Goal: Transaction & Acquisition: Purchase product/service

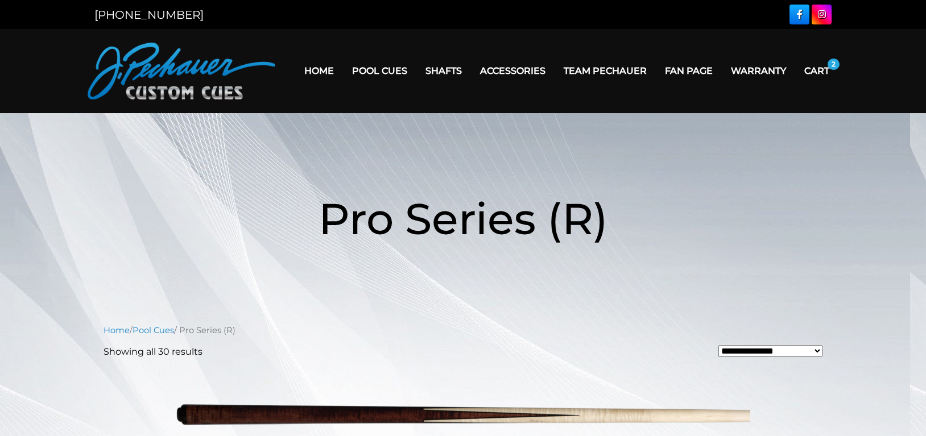
scroll to position [2749, 0]
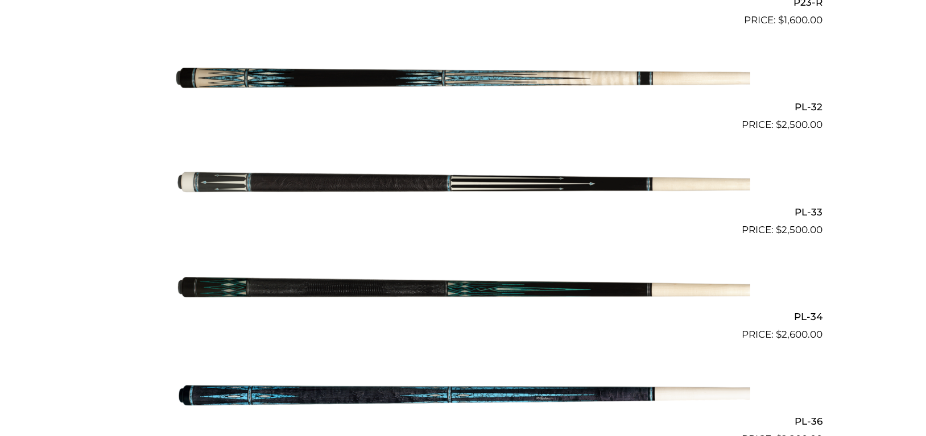
click at [362, 172] on img at bounding box center [463, 185] width 575 height 96
click at [363, 172] on img at bounding box center [463, 185] width 575 height 96
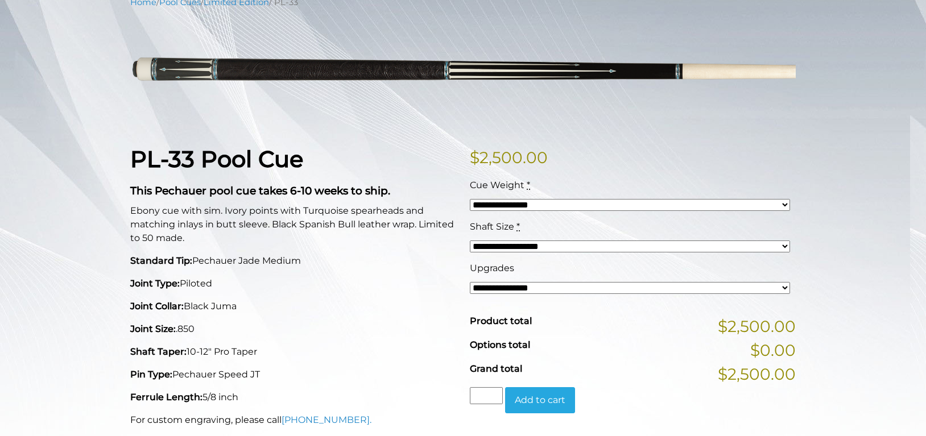
scroll to position [161, 0]
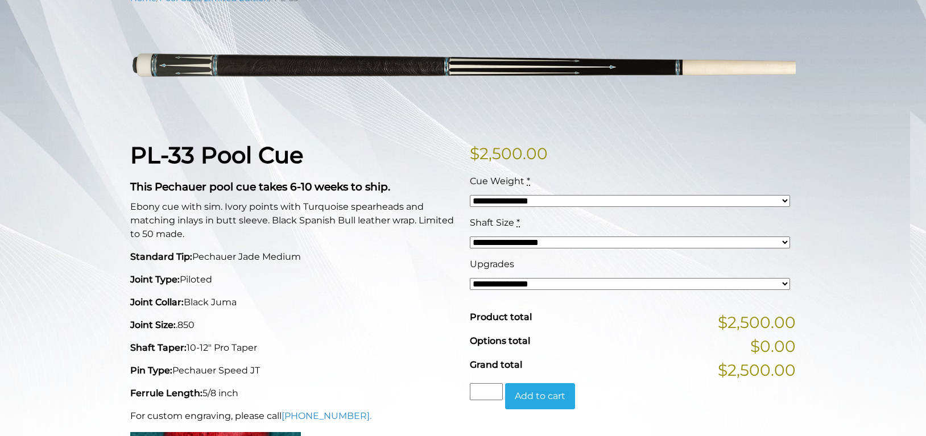
select select "*****"
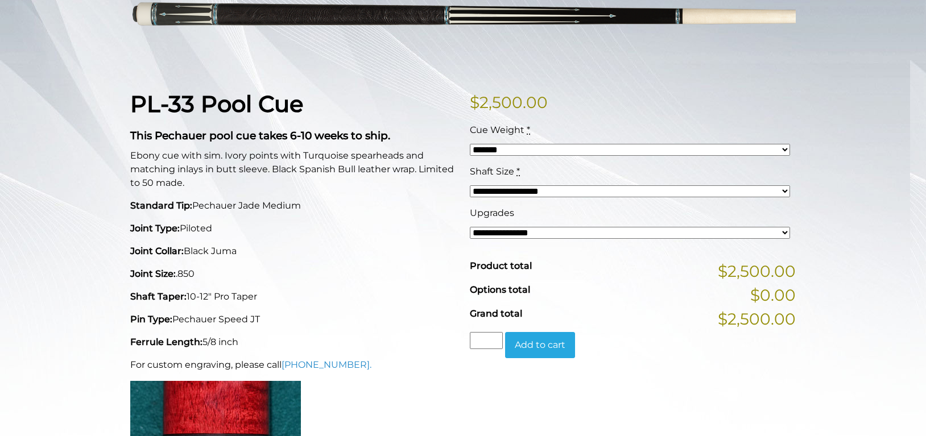
scroll to position [213, 0]
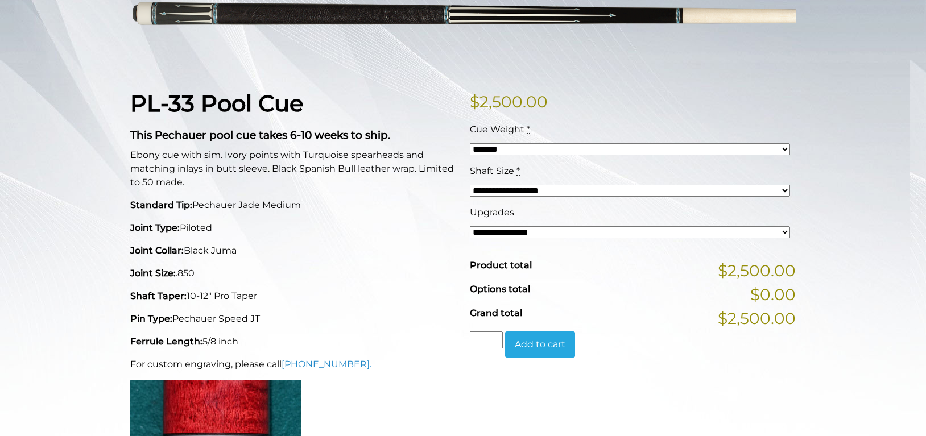
select select "*****"
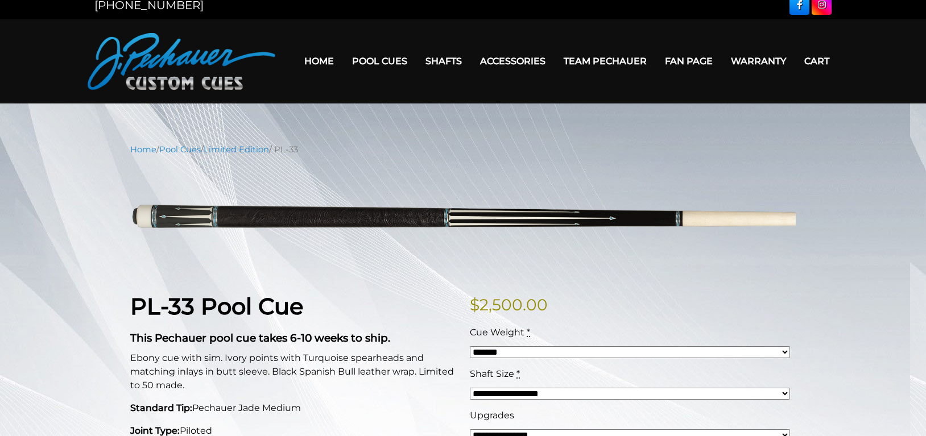
scroll to position [11, 0]
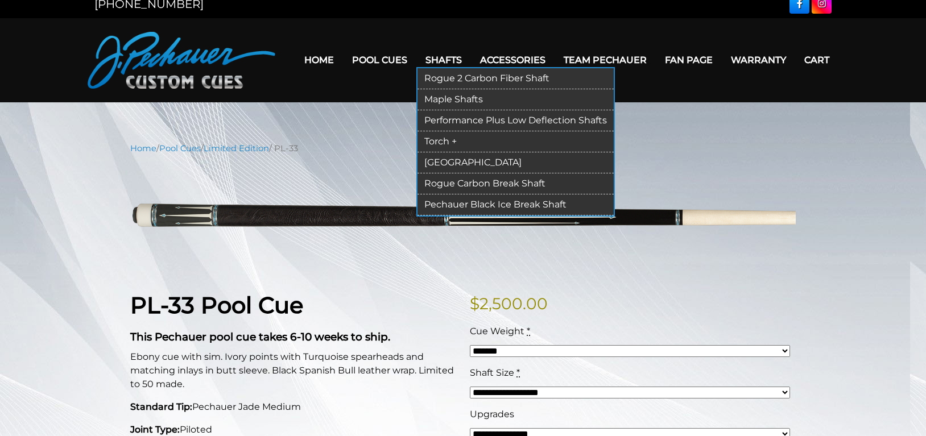
click at [440, 142] on link "Torch +" at bounding box center [516, 141] width 196 height 21
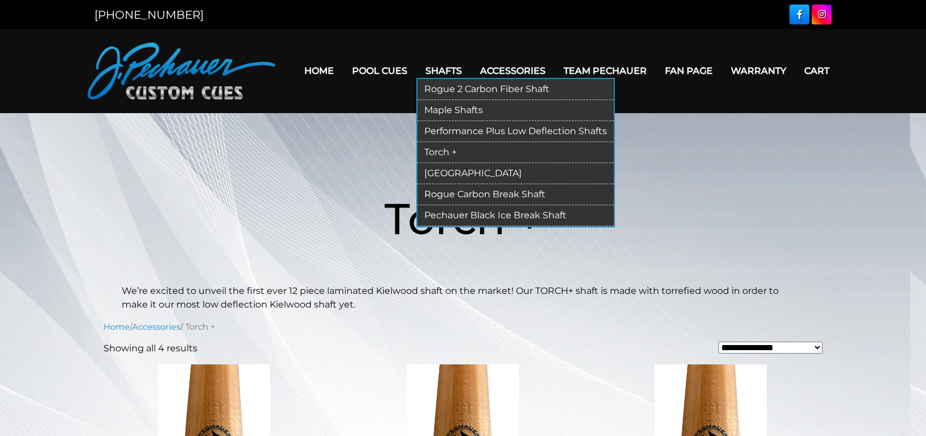
click at [455, 129] on link "Performance Plus Low Deflection Shafts" at bounding box center [516, 131] width 196 height 21
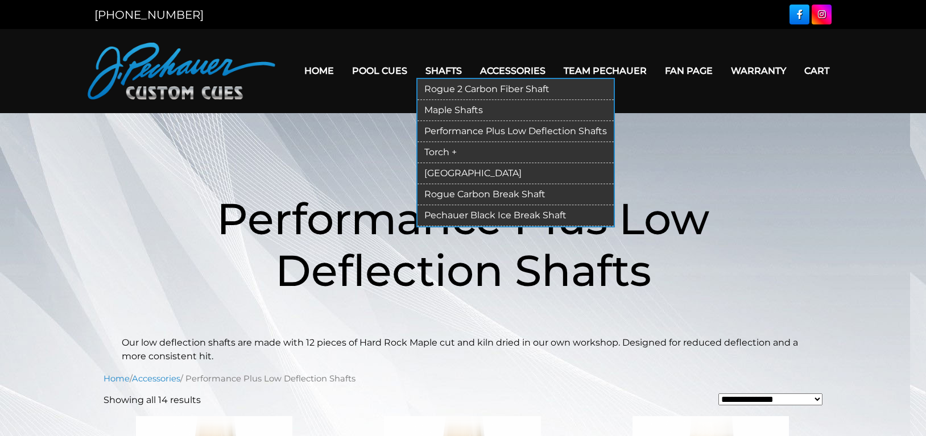
click at [454, 109] on link "Maple Shafts" at bounding box center [516, 110] width 196 height 21
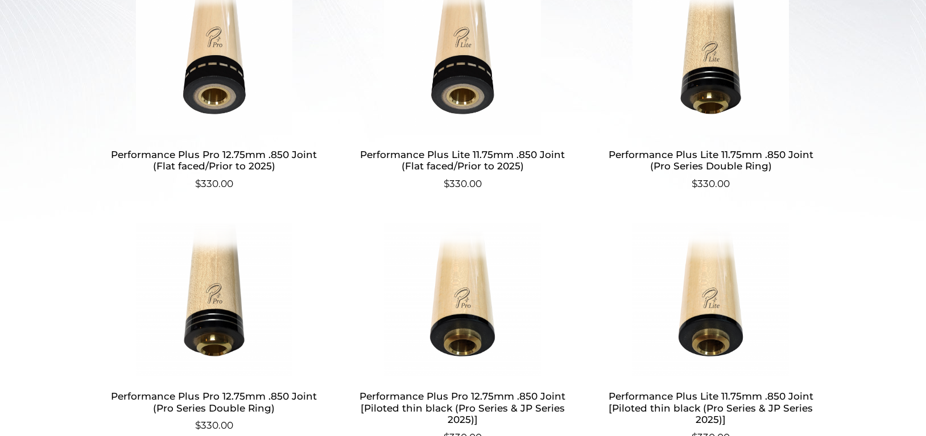
scroll to position [424, 0]
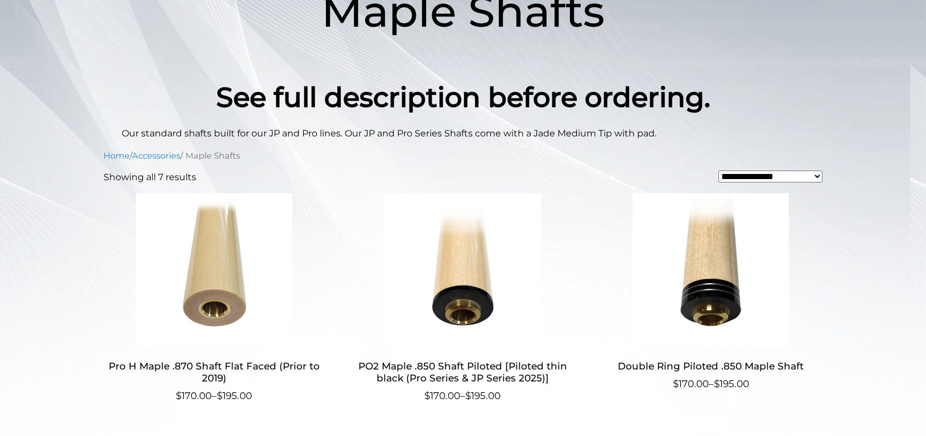
scroll to position [209, 0]
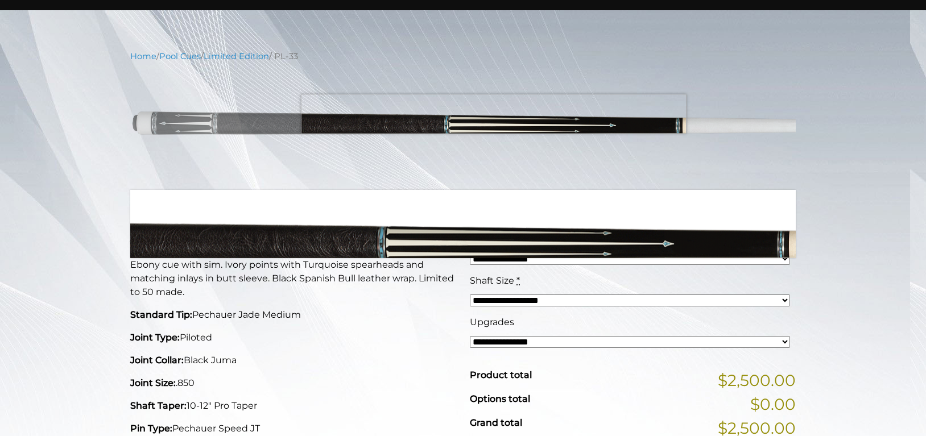
scroll to position [108, 0]
